Goal: Find specific page/section: Find specific page/section

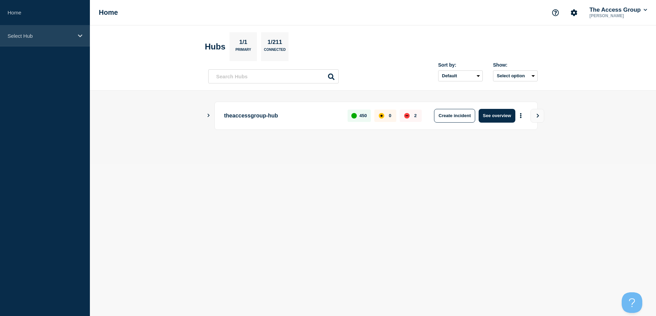
click at [78, 37] on icon at bounding box center [80, 35] width 4 height 5
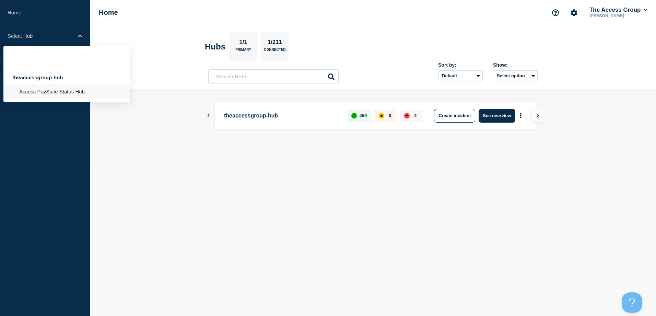
click at [59, 93] on li "Access PaySuite Status Hub" at bounding box center [66, 91] width 126 height 14
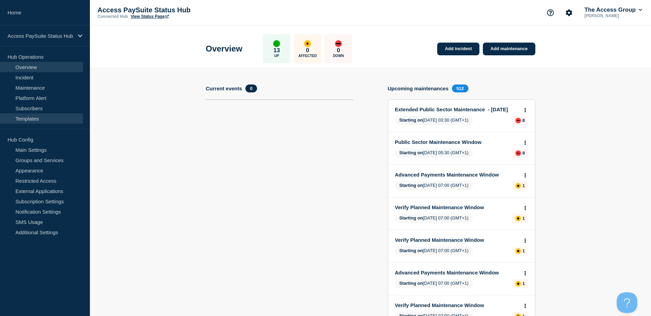
click at [37, 117] on link "Templates" at bounding box center [41, 118] width 83 height 10
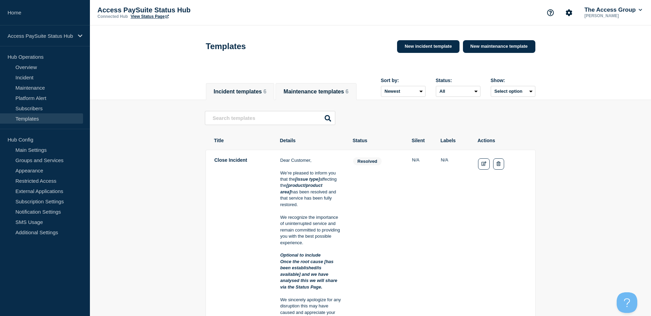
click at [329, 89] on button "Maintenance templates 6" at bounding box center [316, 92] width 65 height 6
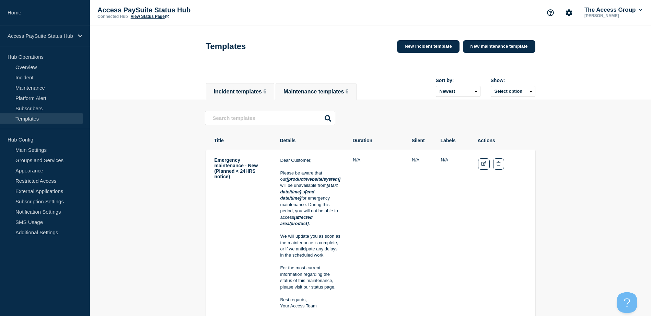
click at [251, 93] on button "Incident templates 6" at bounding box center [240, 92] width 53 height 6
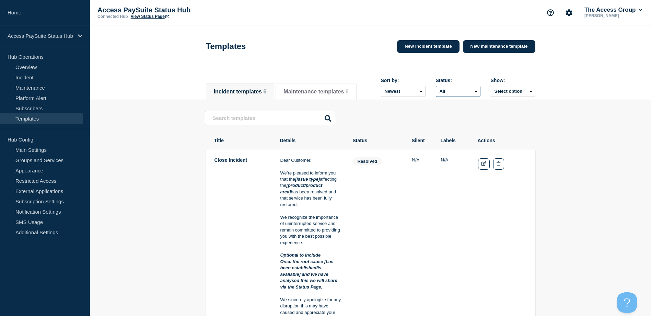
click at [481, 94] on select "All Investigating Identified Monitoring Resolved" at bounding box center [458, 91] width 45 height 11
click at [535, 93] on button "Select option" at bounding box center [513, 91] width 45 height 11
click at [535, 93] on button "Select option All Deleted Created by me" at bounding box center [513, 91] width 45 height 11
click at [536, 93] on button "Select option" at bounding box center [513, 91] width 45 height 11
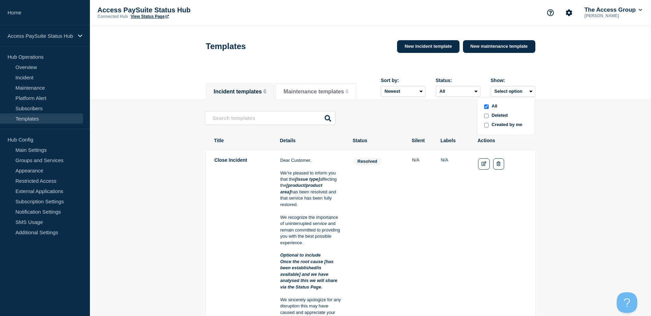
click at [563, 89] on div "Incident templates 6 Maintenance templates 6 Sort by: Newest Oldest Status: All…" at bounding box center [370, 88] width 561 height 24
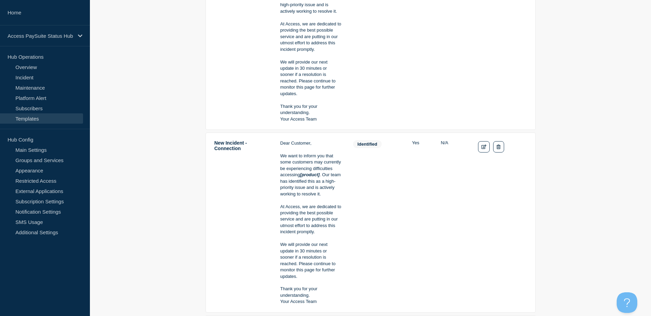
scroll to position [446, 0]
